Goal: Task Accomplishment & Management: Manage account settings

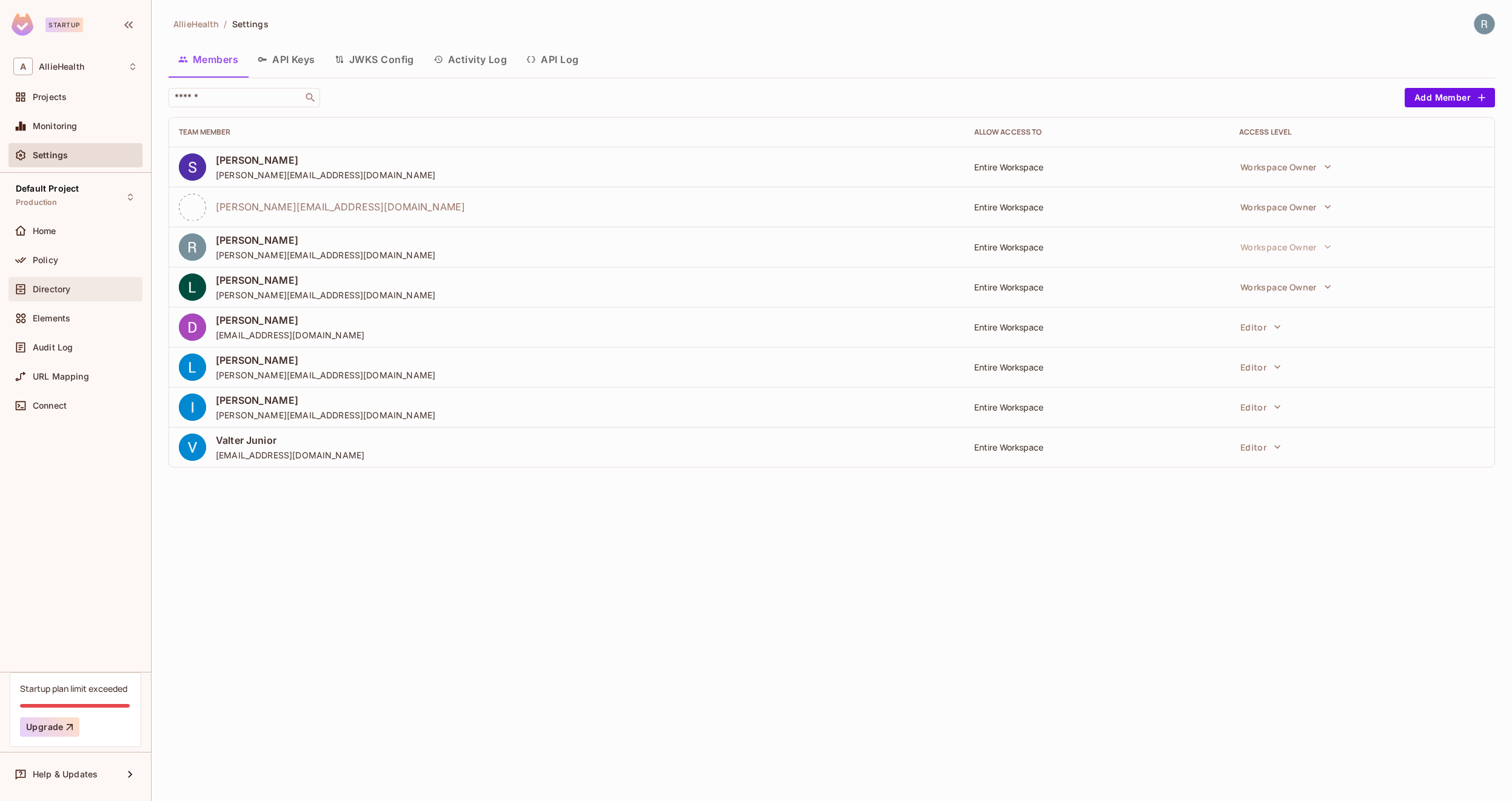
click at [63, 283] on div "Directory" at bounding box center [75, 289] width 124 height 14
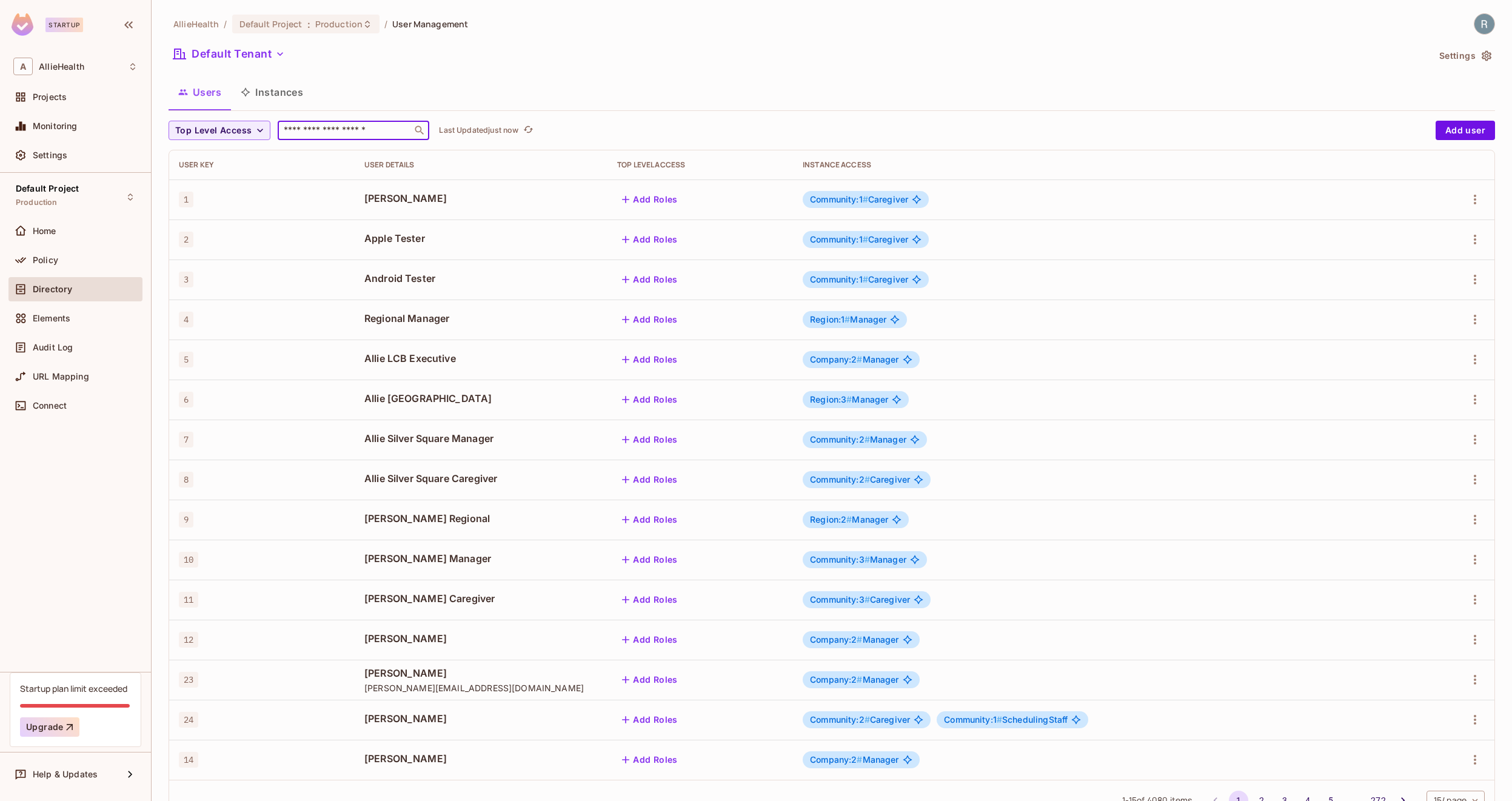
click at [366, 129] on input "text" at bounding box center [345, 130] width 127 height 12
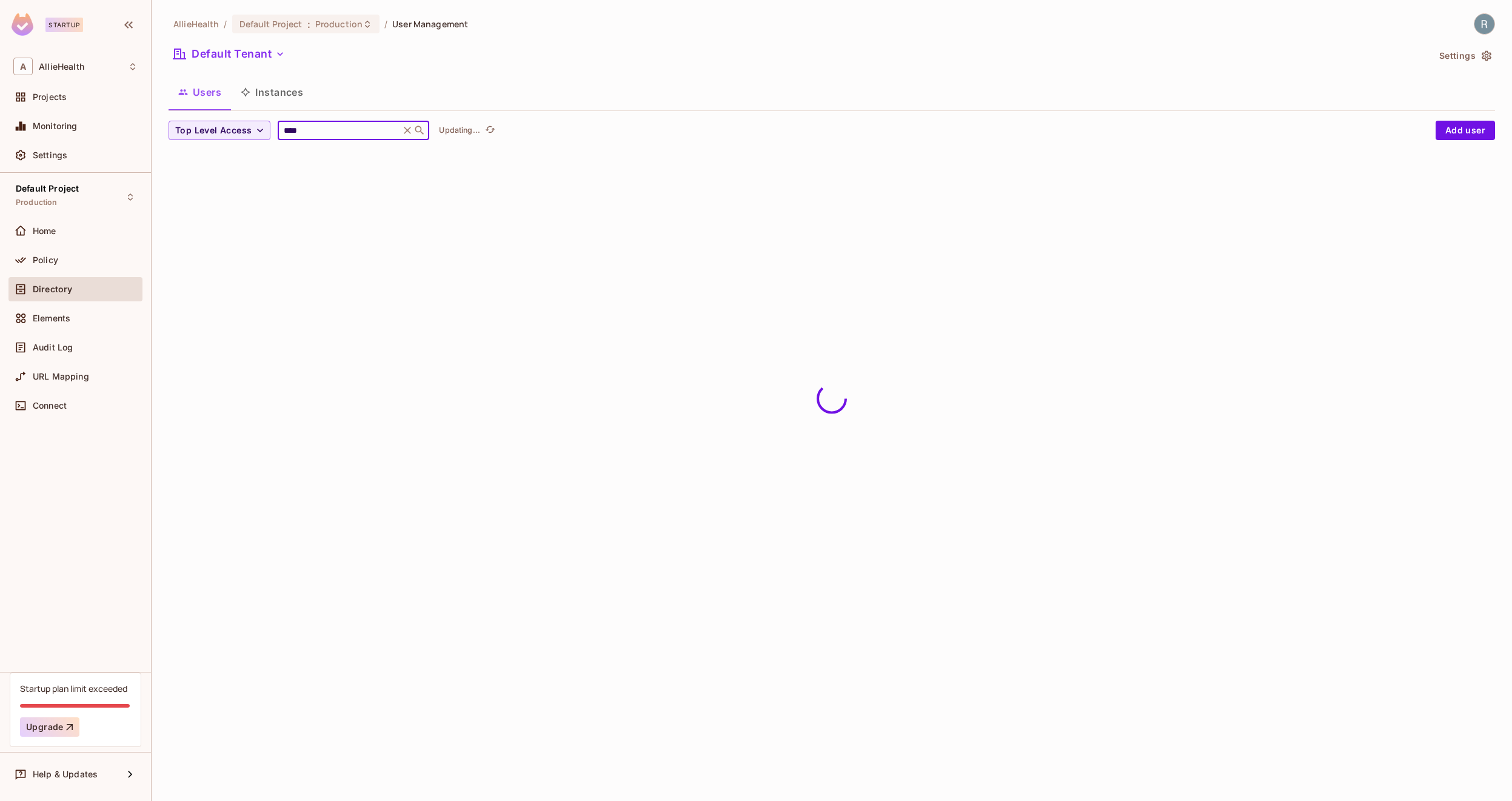
type input "****"
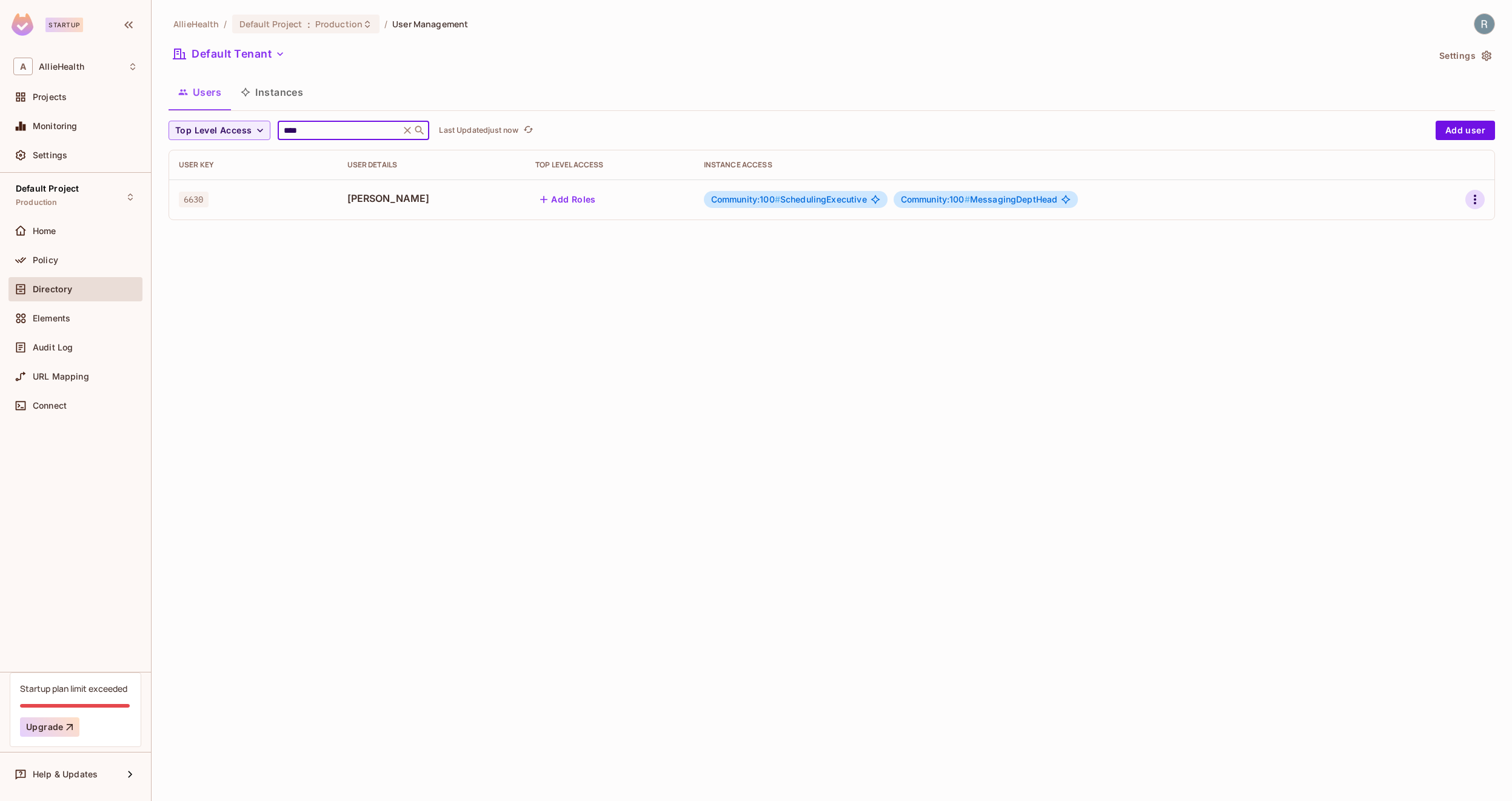
click at [1476, 196] on icon "button" at bounding box center [1475, 199] width 14 height 14
click at [1410, 220] on span "Edit" at bounding box center [1410, 227] width 23 height 19
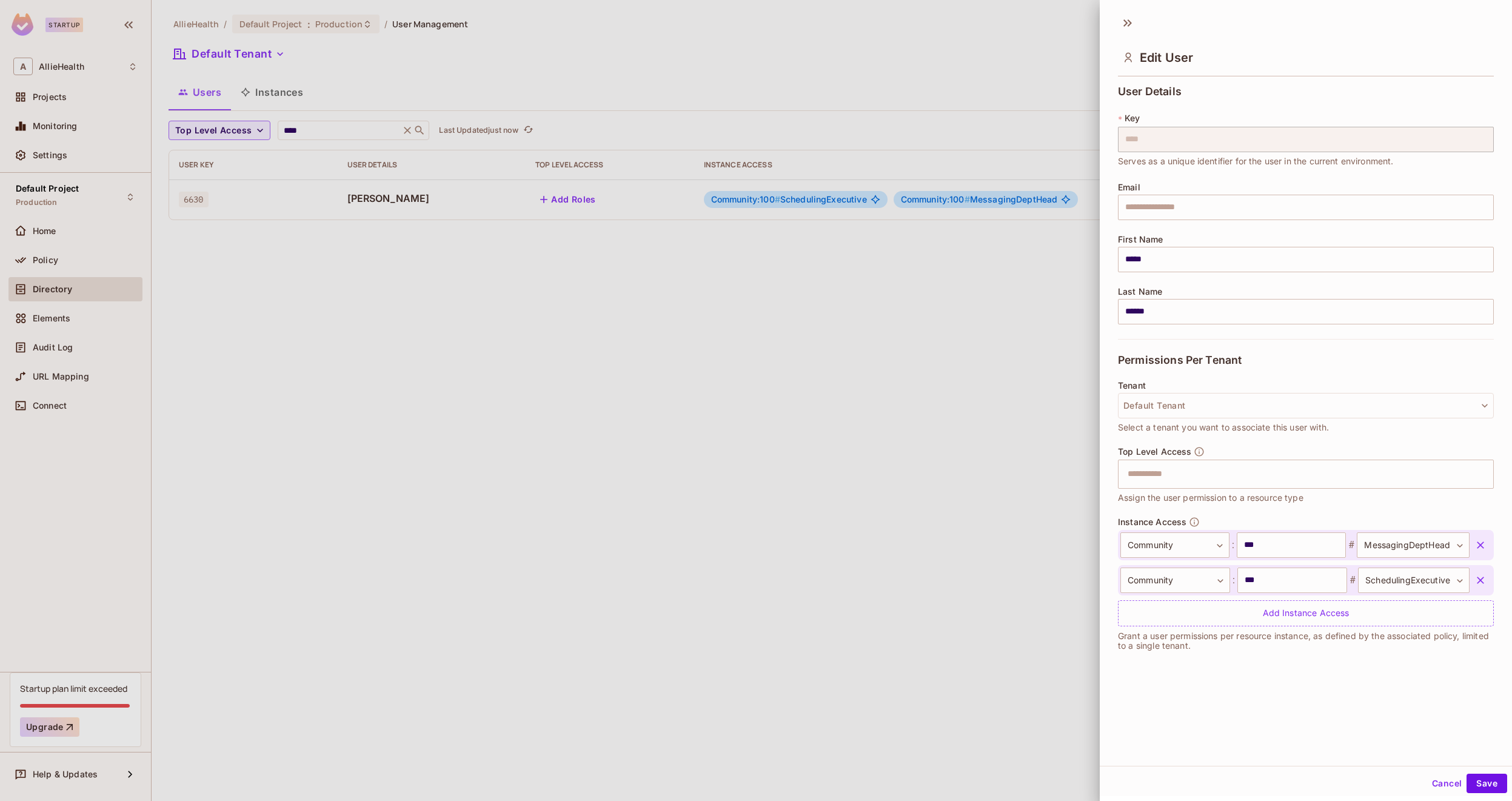
click at [1439, 785] on button "Cancel" at bounding box center [1447, 783] width 39 height 19
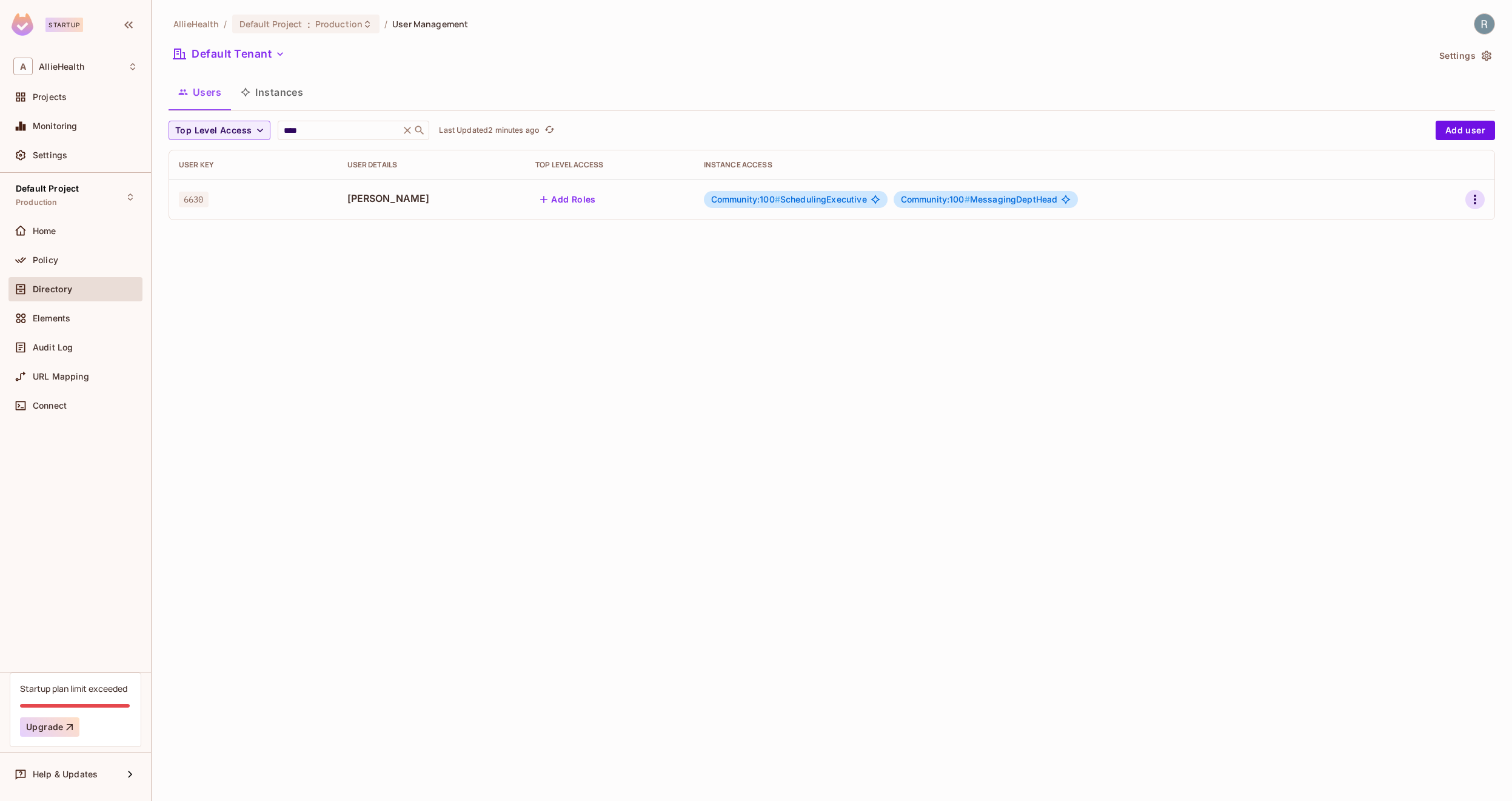
click at [1480, 196] on icon "button" at bounding box center [1475, 199] width 14 height 14
click at [1451, 224] on li "Edit" at bounding box center [1422, 228] width 107 height 27
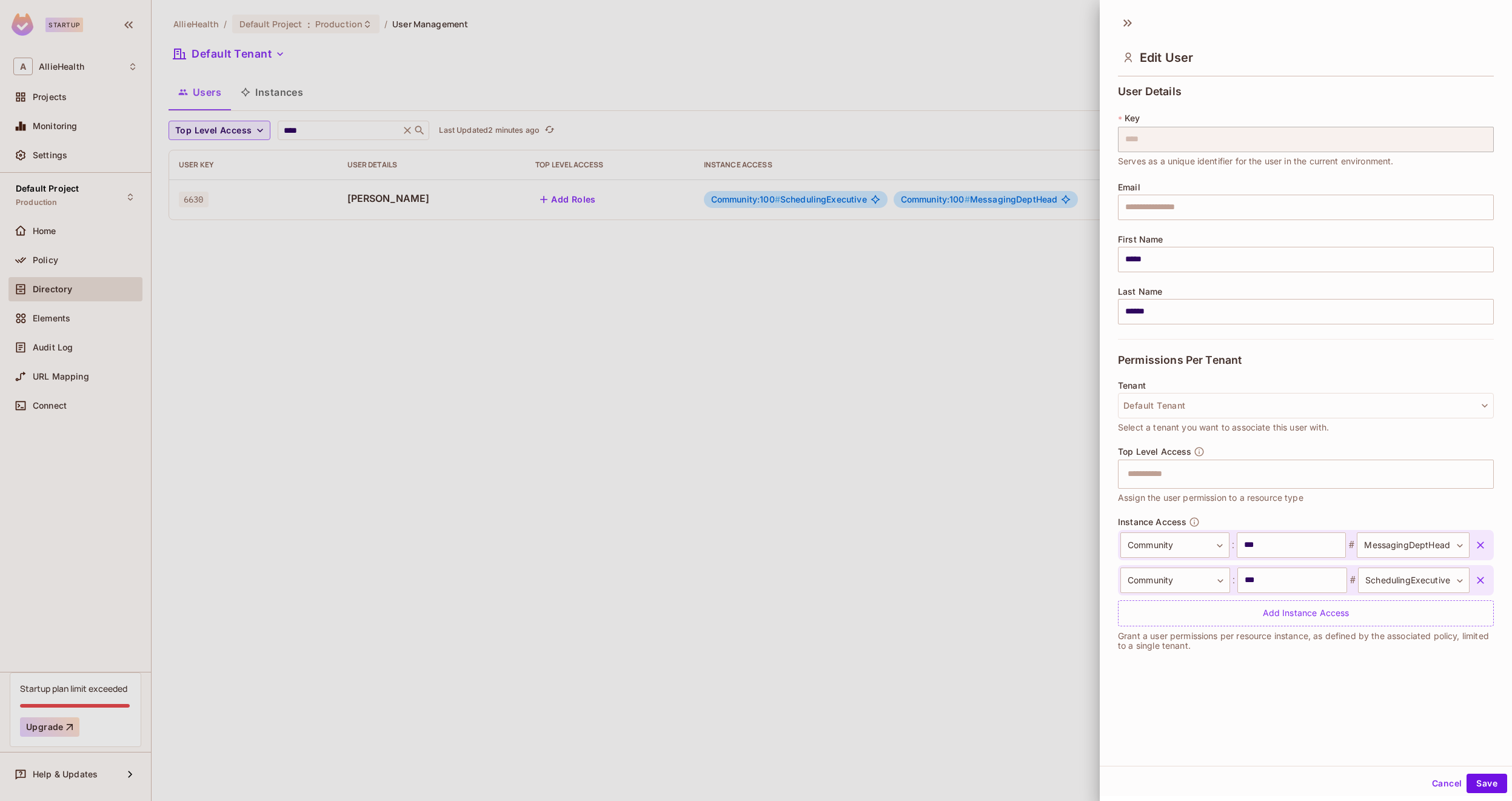
click at [777, 324] on div at bounding box center [756, 400] width 1512 height 801
